Goal: Navigation & Orientation: Go to known website

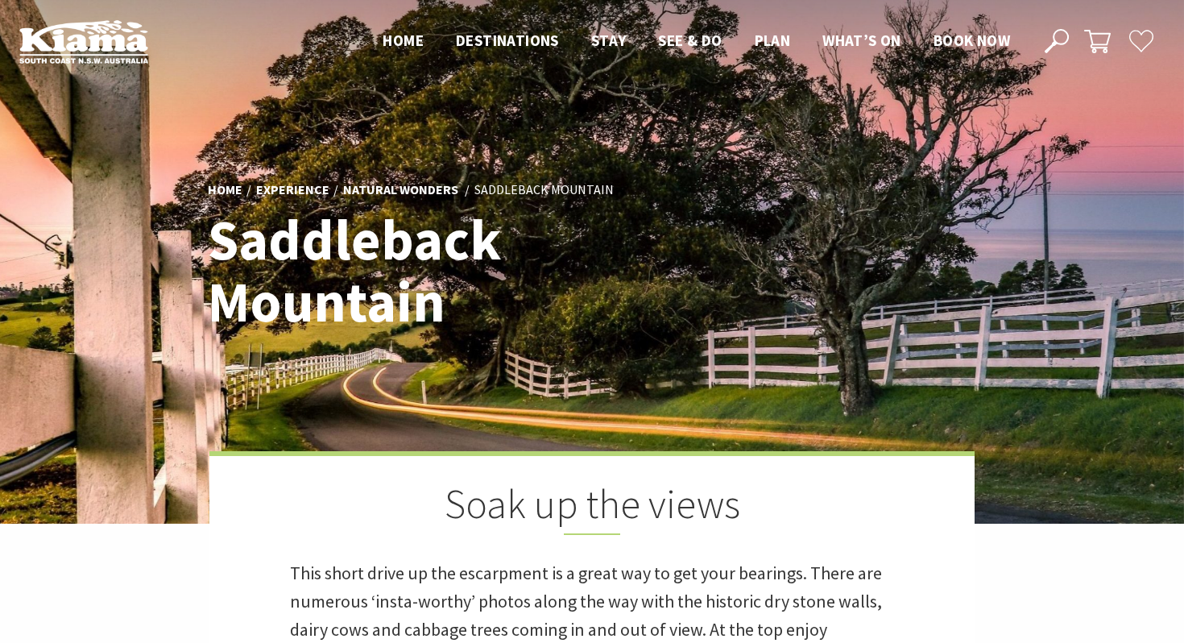
scroll to position [337, 0]
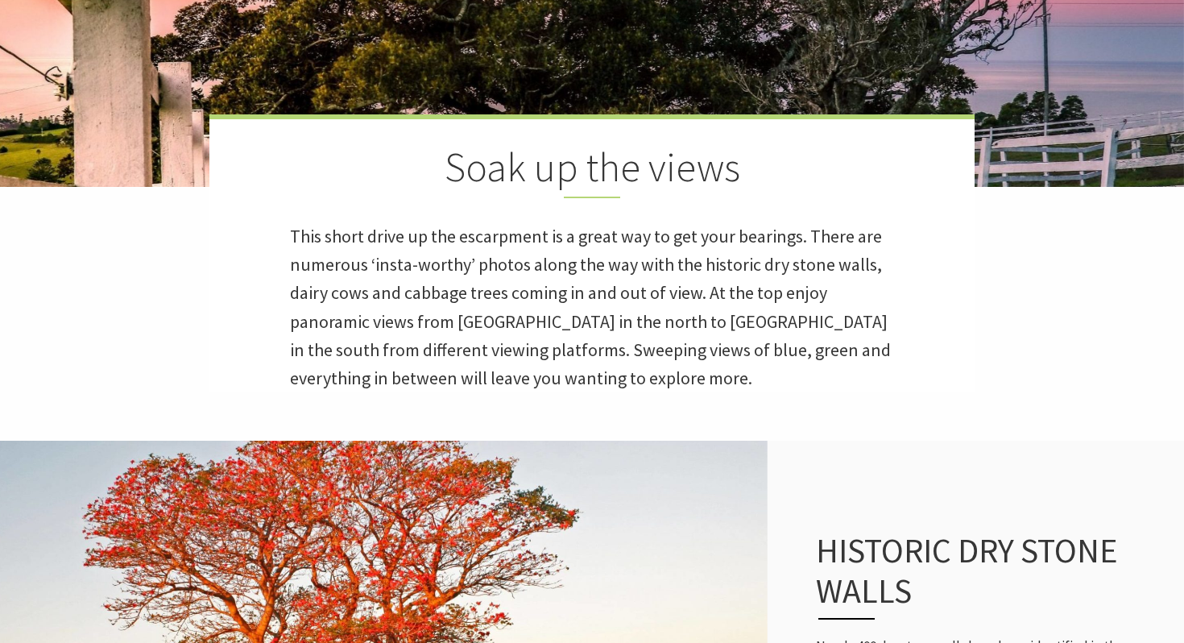
click at [787, 368] on p "This short drive up the escarpment is a great way to get your bearings. There a…" at bounding box center [592, 307] width 604 height 170
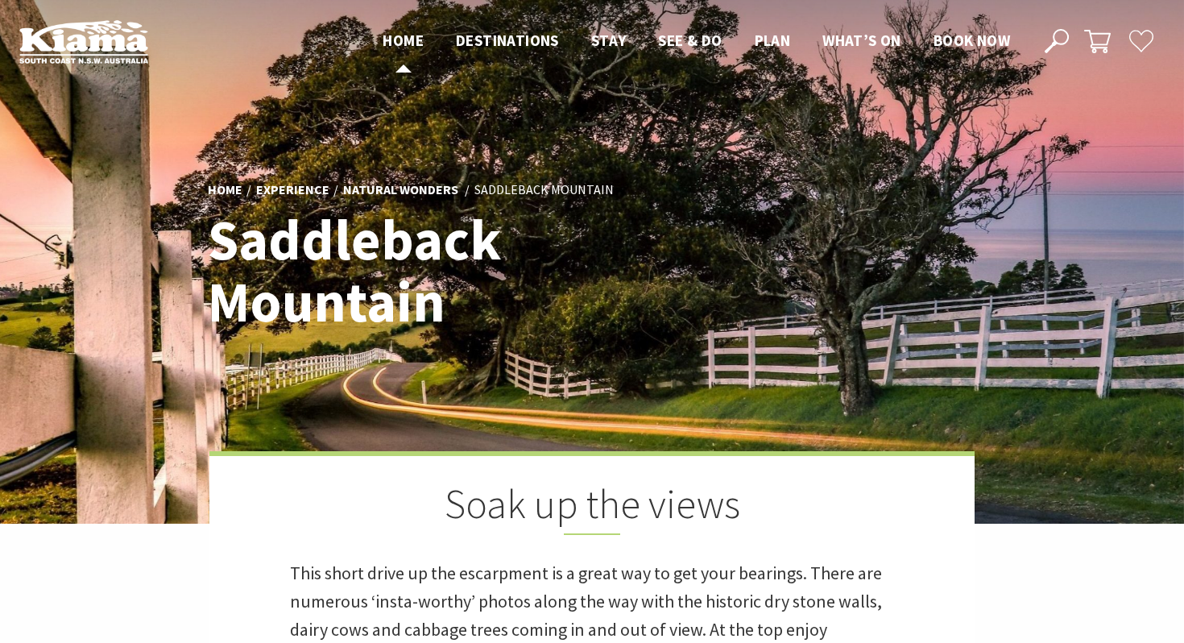
click at [416, 41] on span "Home" at bounding box center [402, 40] width 41 height 19
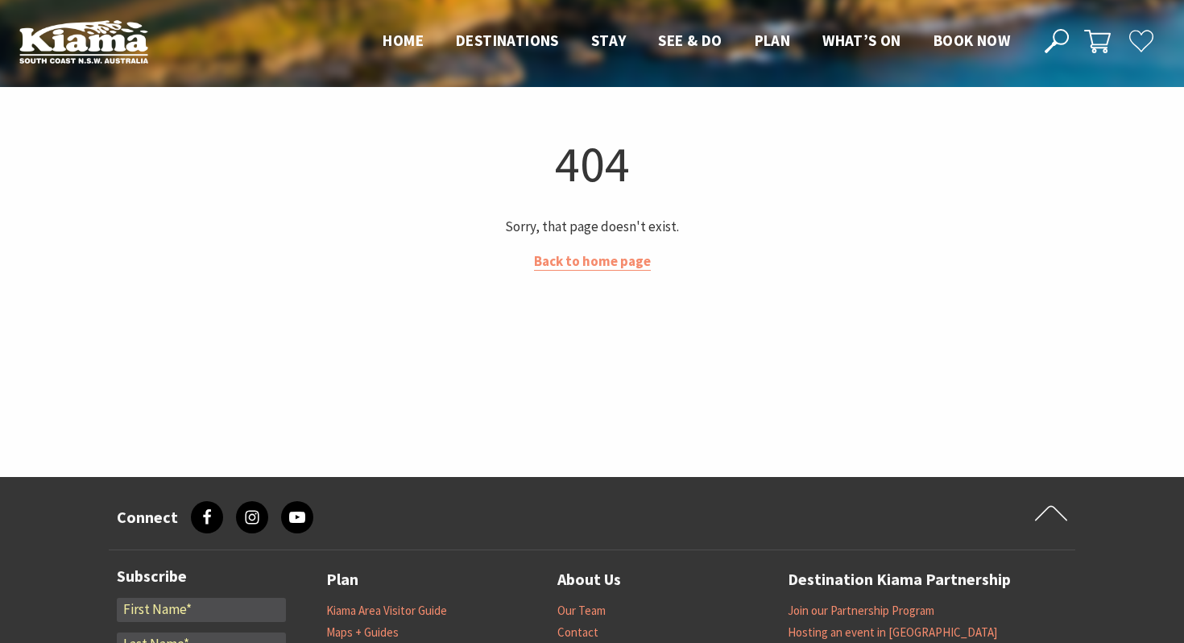
click at [479, 58] on header "Open Nav Close Nav Home Destinations Towns & Villages Kiama Gerringong Gerroa J…" at bounding box center [592, 41] width 1184 height 83
click at [479, 55] on header "Open Nav Close Nav Home Destinations Towns & Villages Kiama Gerringong Gerroa J…" at bounding box center [592, 41] width 1184 height 83
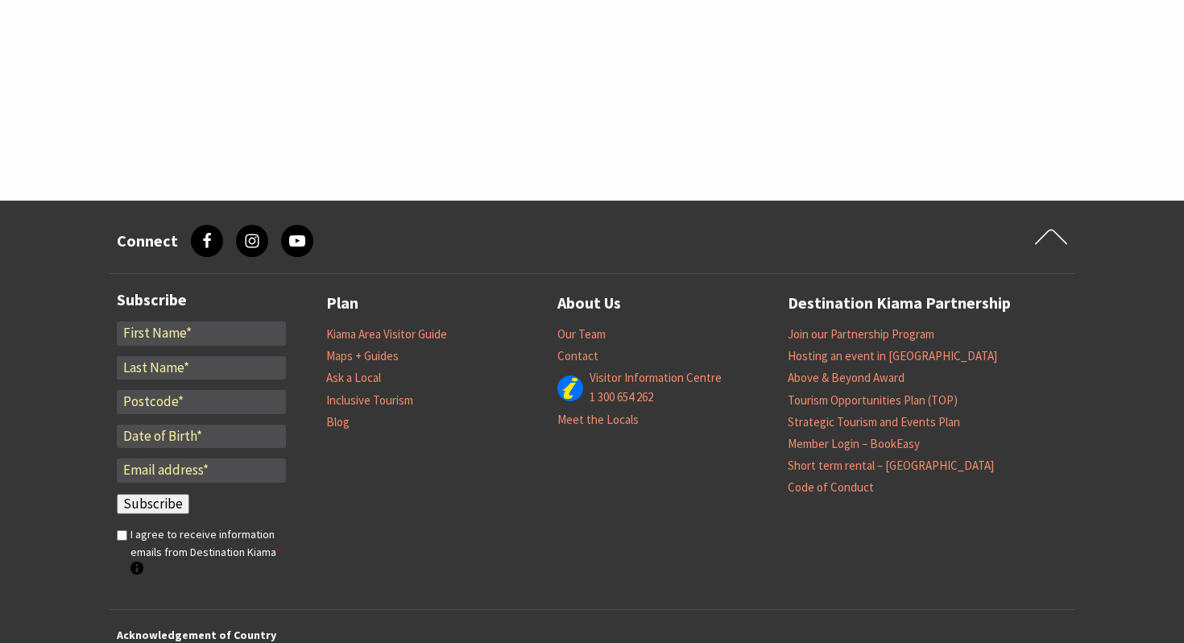
scroll to position [400, 0]
